Goal: Task Accomplishment & Management: Use online tool/utility

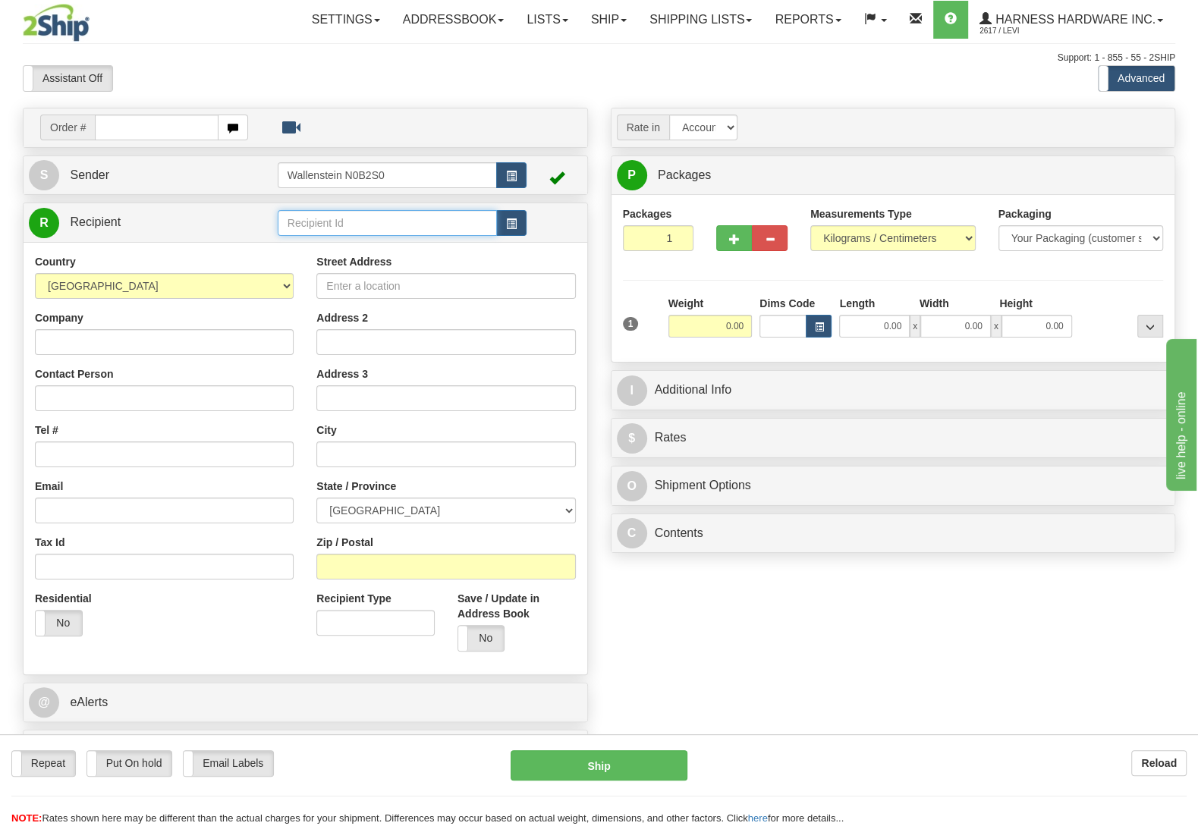
click at [318, 228] on input "text" at bounding box center [387, 223] width 219 height 26
click at [308, 250] on div "LABS" at bounding box center [382, 248] width 203 height 17
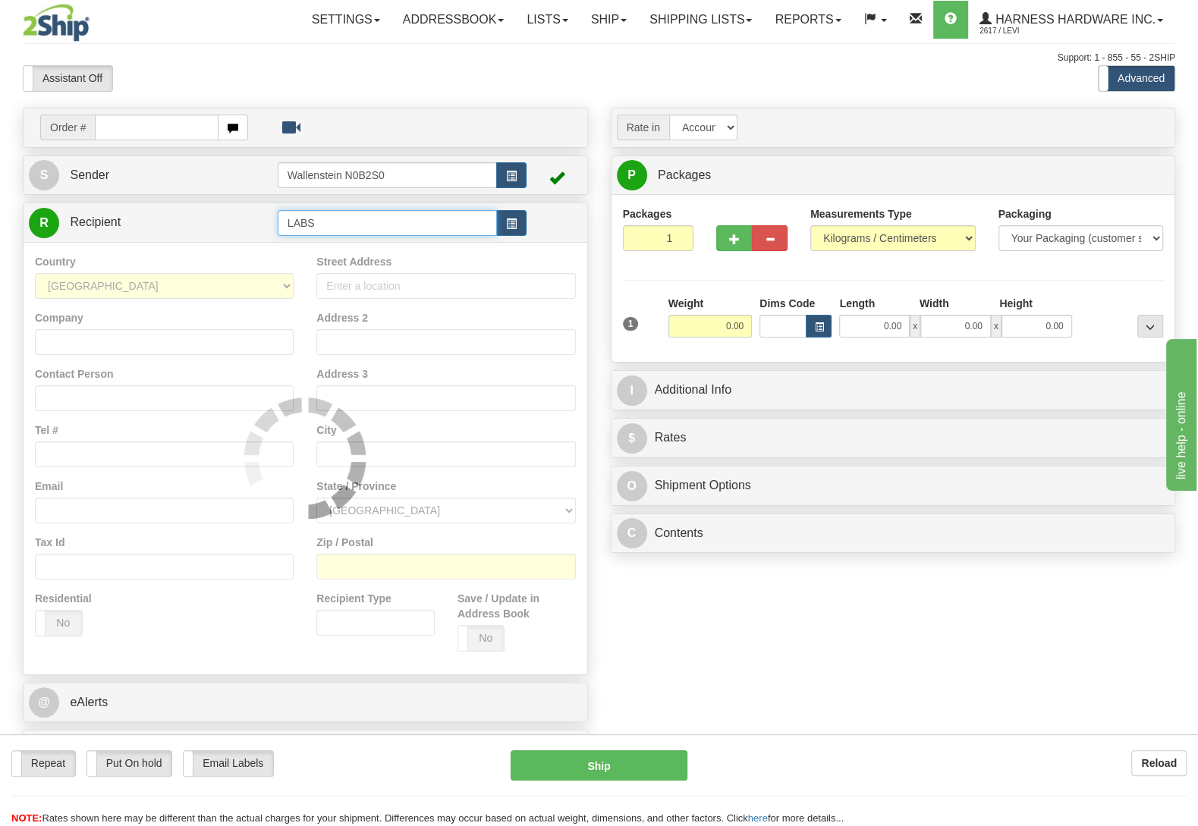
type input "LABS"
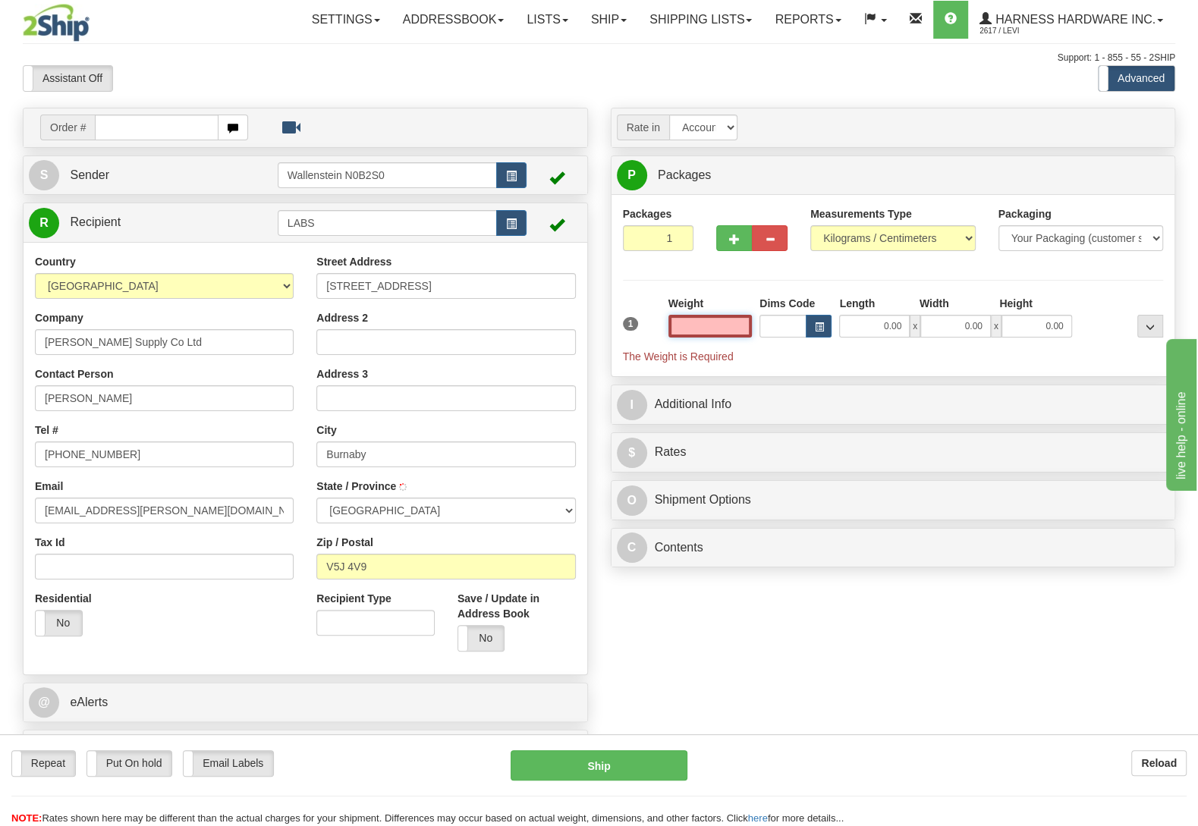
type input "BURNABY"
type input "7.50"
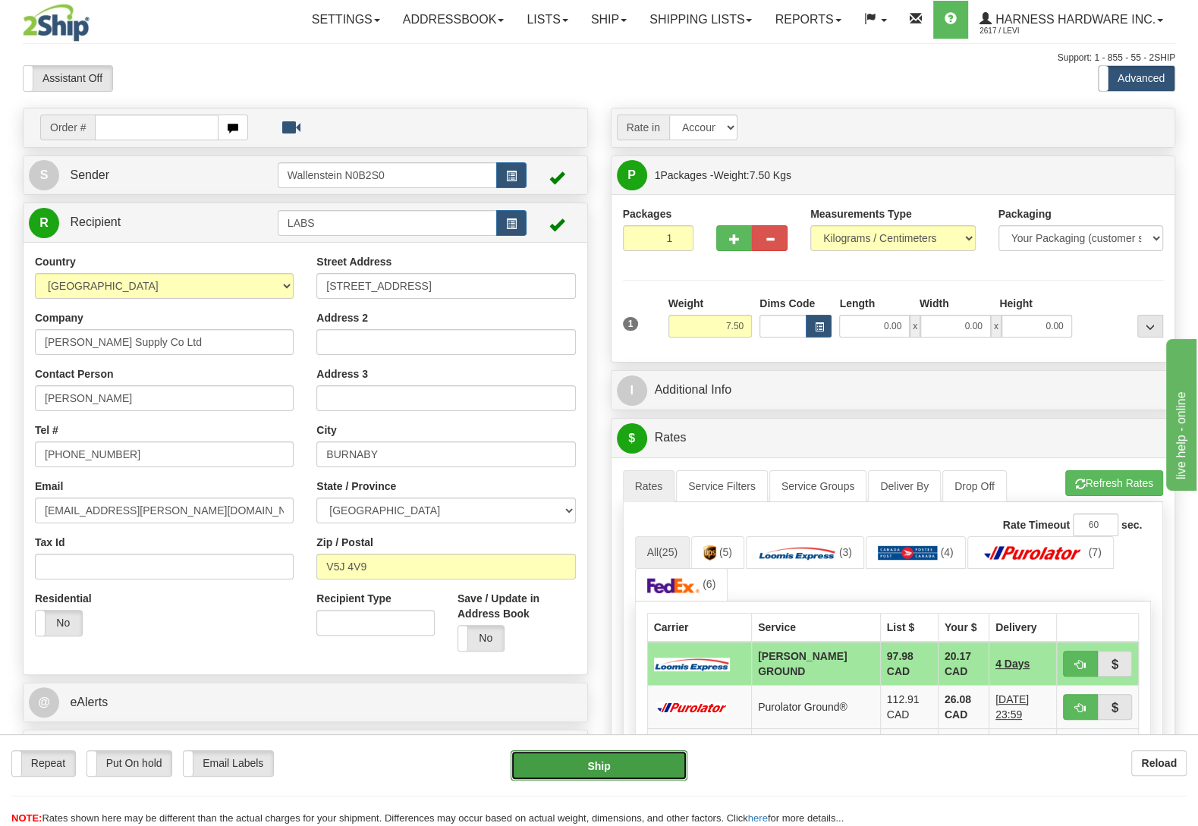
click at [592, 758] on button "Ship" at bounding box center [599, 765] width 177 height 30
type input "DD"
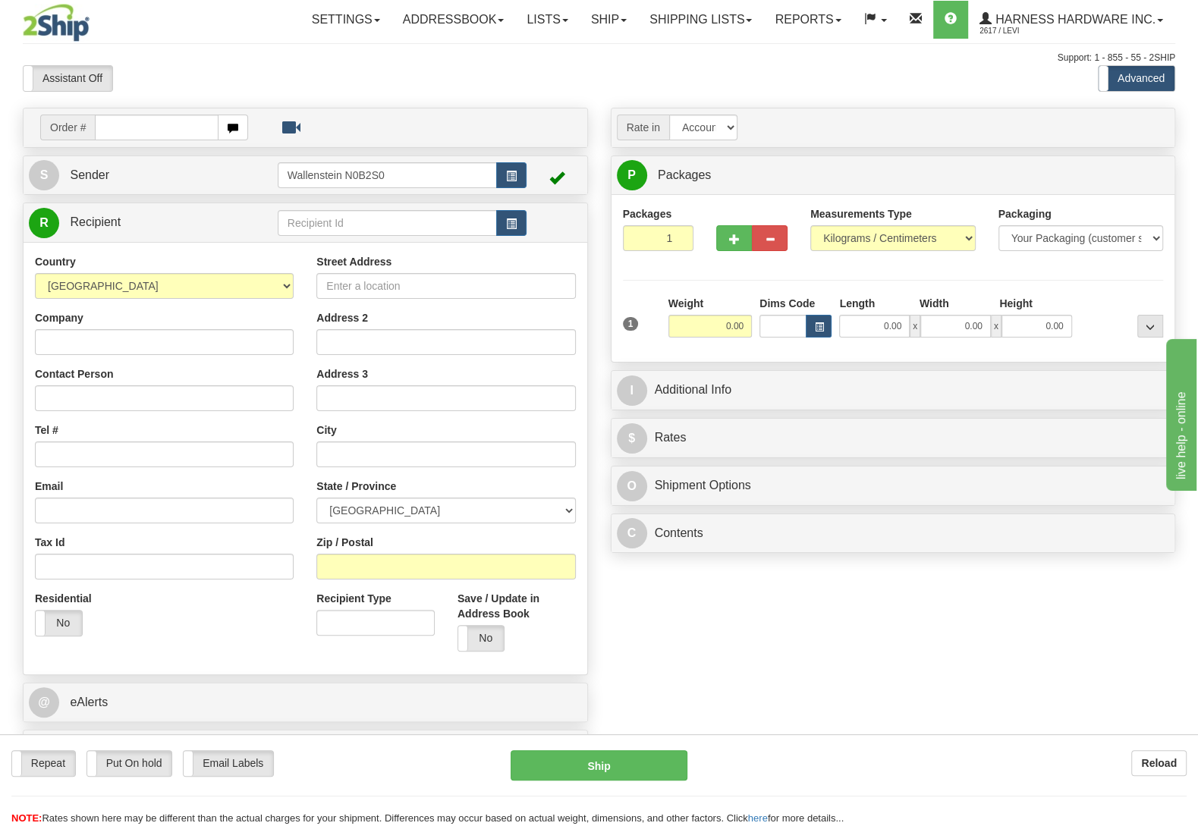
click at [317, 211] on td at bounding box center [402, 222] width 249 height 31
click at [379, 217] on input "text" at bounding box center [387, 223] width 219 height 26
type input "[PERSON_NAME]"
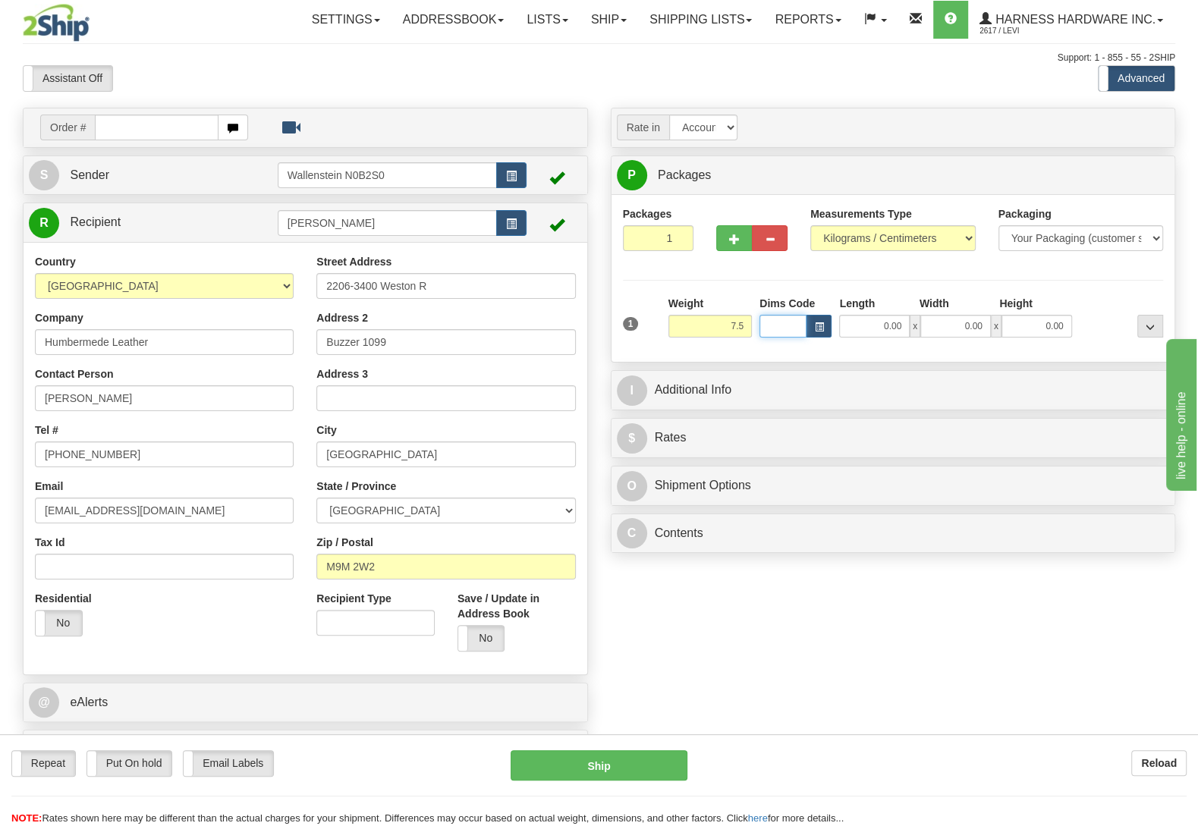
type input "7.50"
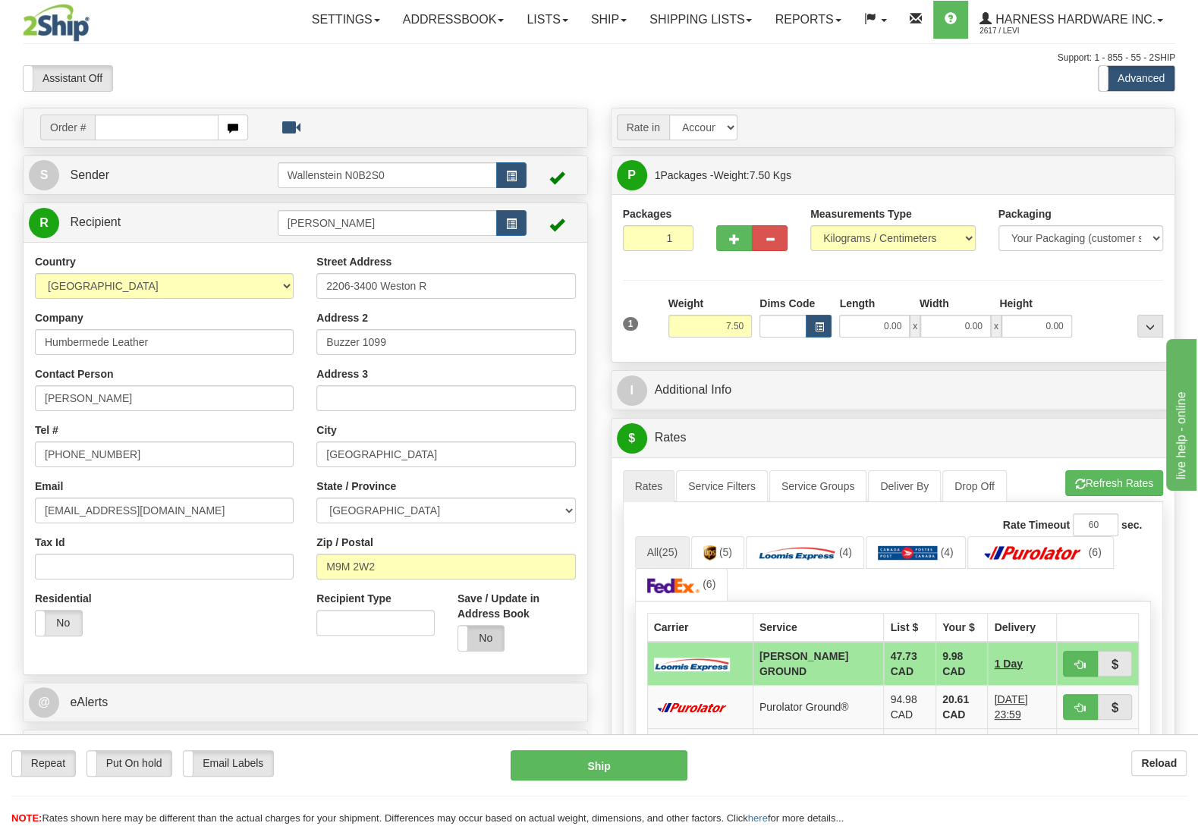
click at [490, 637] on label "No" at bounding box center [481, 638] width 46 height 25
click at [575, 778] on button "Ship" at bounding box center [599, 765] width 177 height 30
type input "DD"
